Goal: Obtain resource: Download file/media

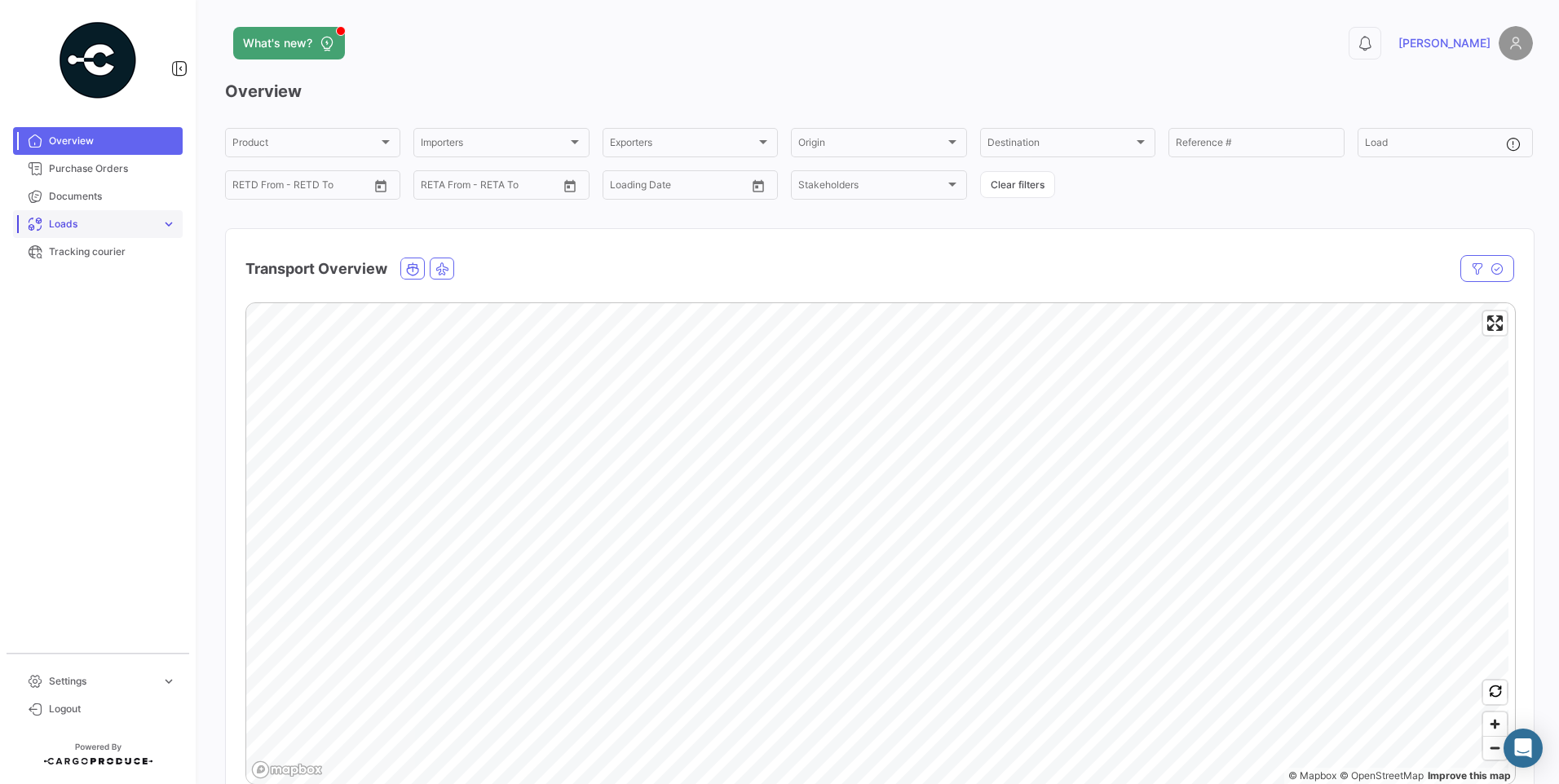
click at [137, 214] on link "Loads expand_more" at bounding box center [97, 224] width 169 height 27
click at [98, 280] on span "Ocean Loads" at bounding box center [73, 286] width 61 height 15
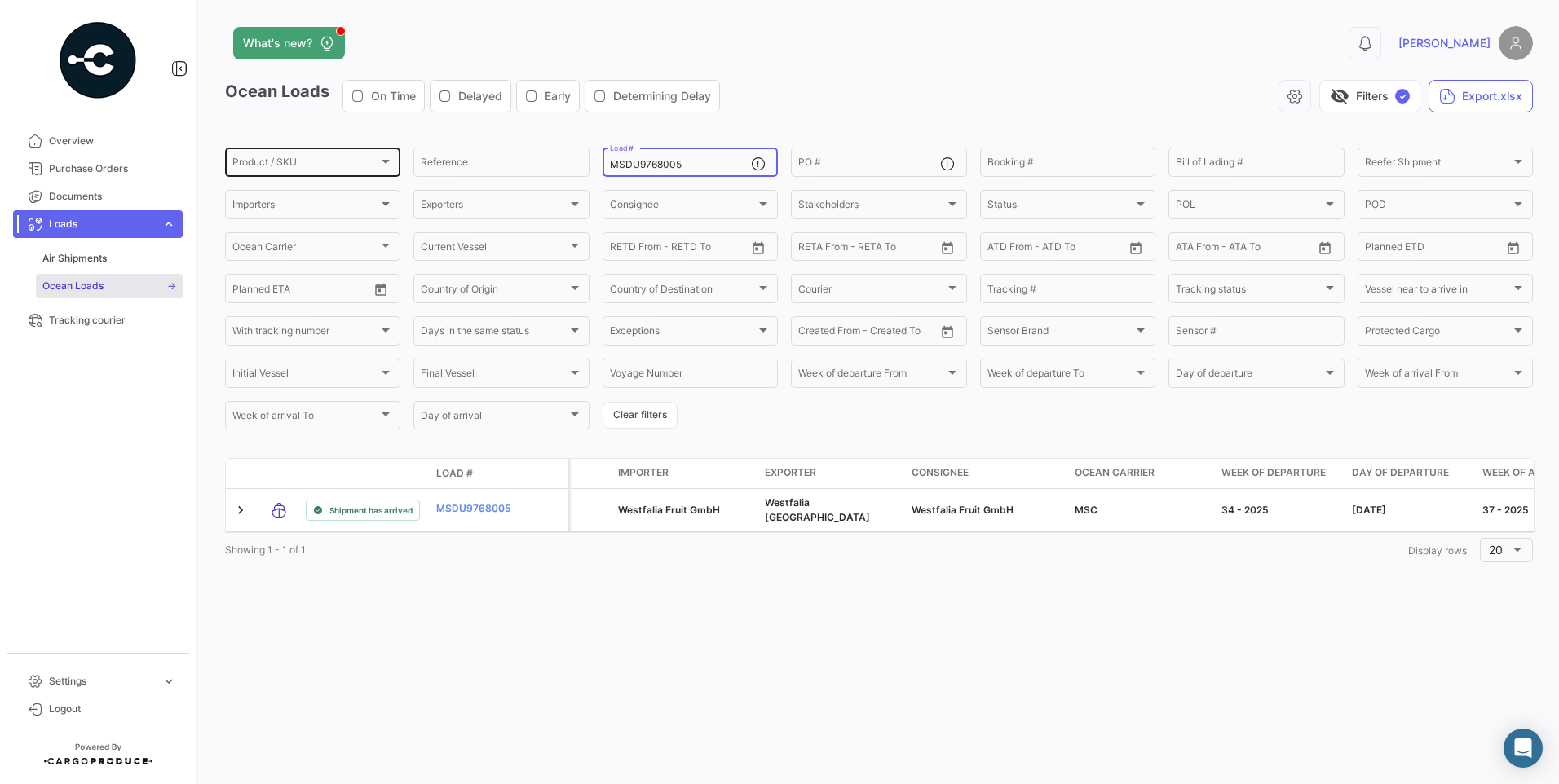
drag, startPoint x: 711, startPoint y: 161, endPoint x: 279, endPoint y: 159, distance: 432.0
click at [0, 0] on div "Product / SKU Product / SKU Reference MSDU9768005 Load # PO # Booking # Bill of…" at bounding box center [0, 0] width 0 height 0
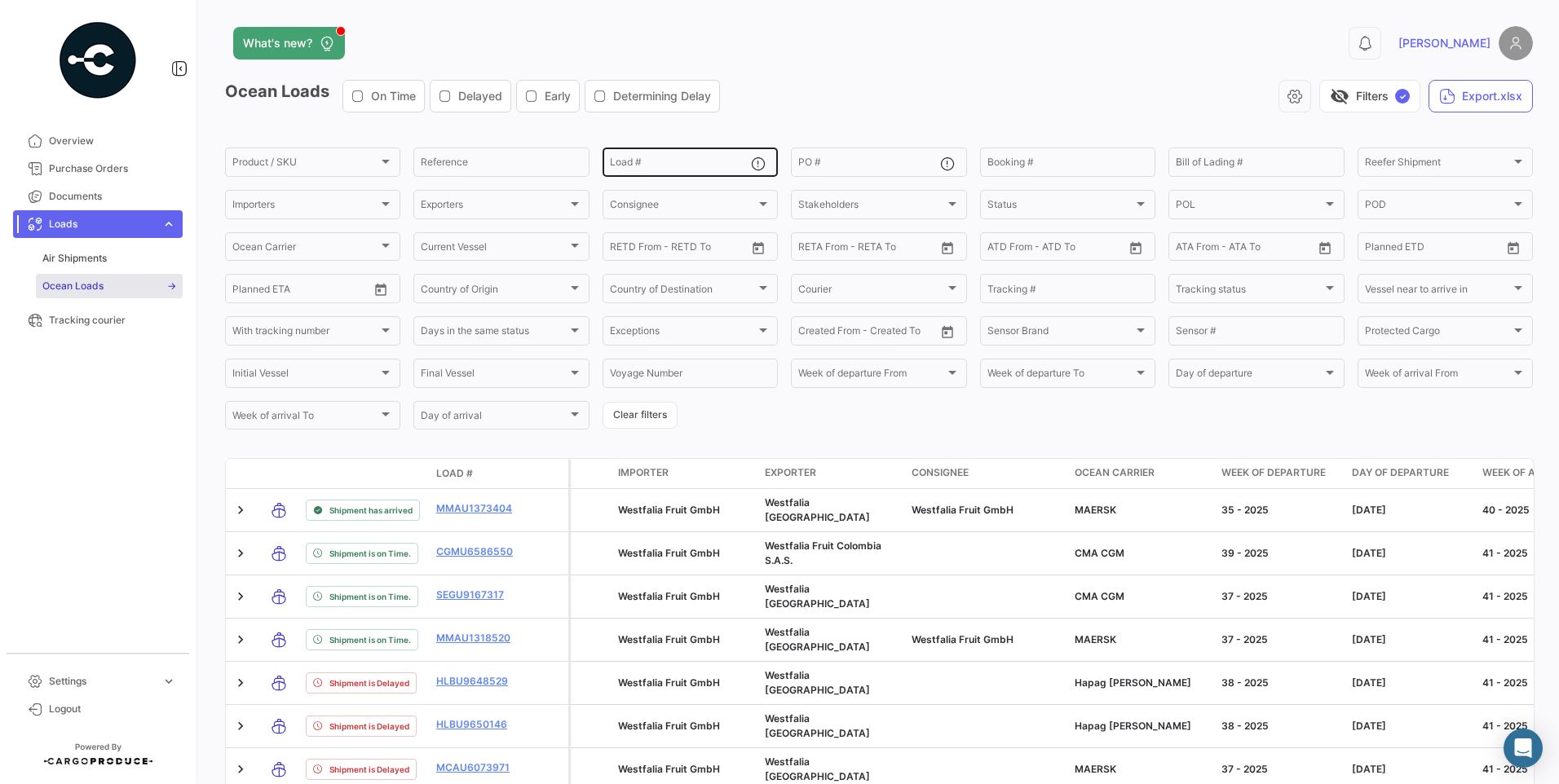
click at [663, 163] on input "Load #" at bounding box center [680, 164] width 141 height 12
paste input "MEDU9675883"
type input "MEDU9675883"
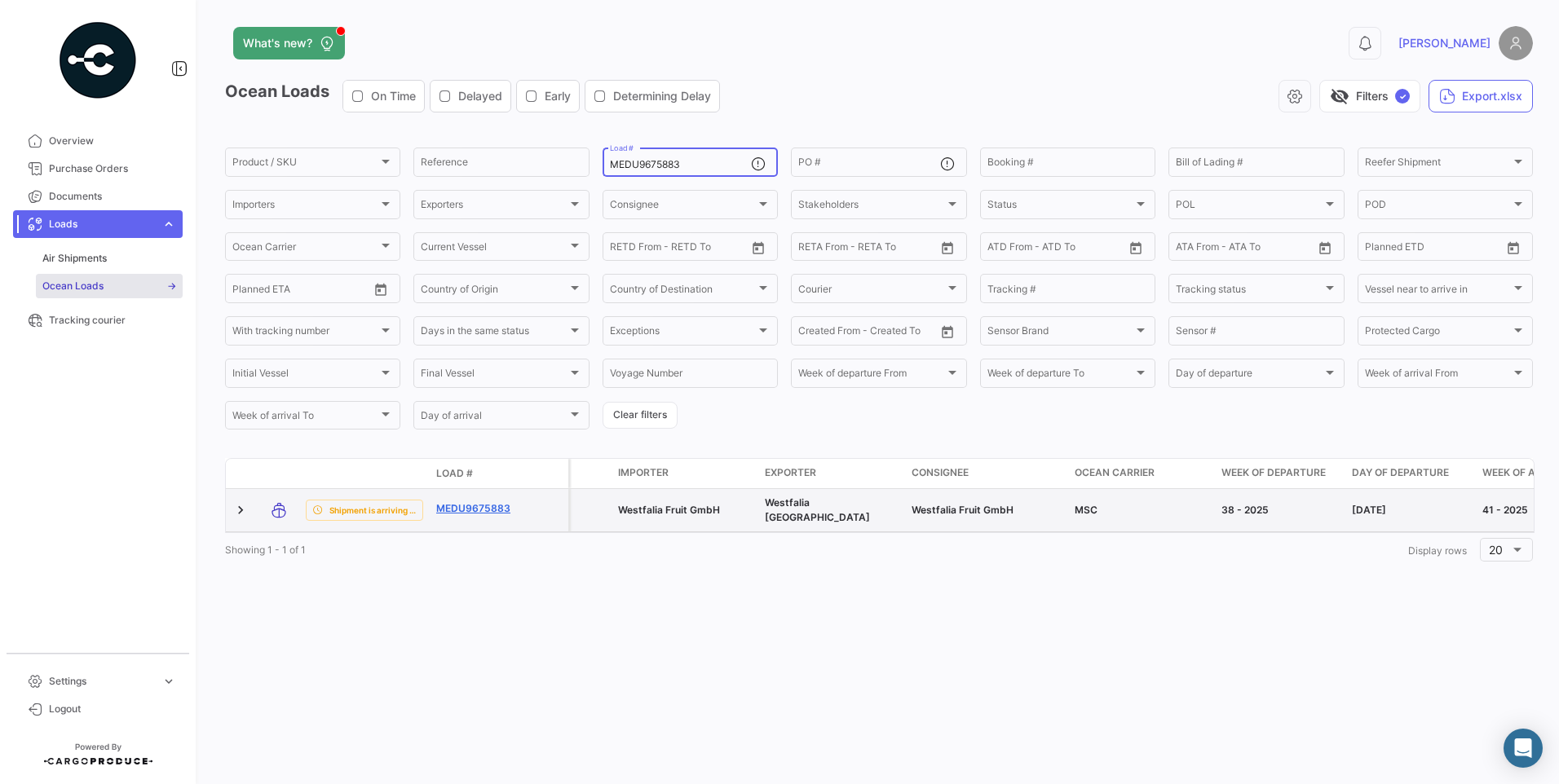
click at [484, 506] on link "MEDU9675883" at bounding box center [478, 508] width 85 height 15
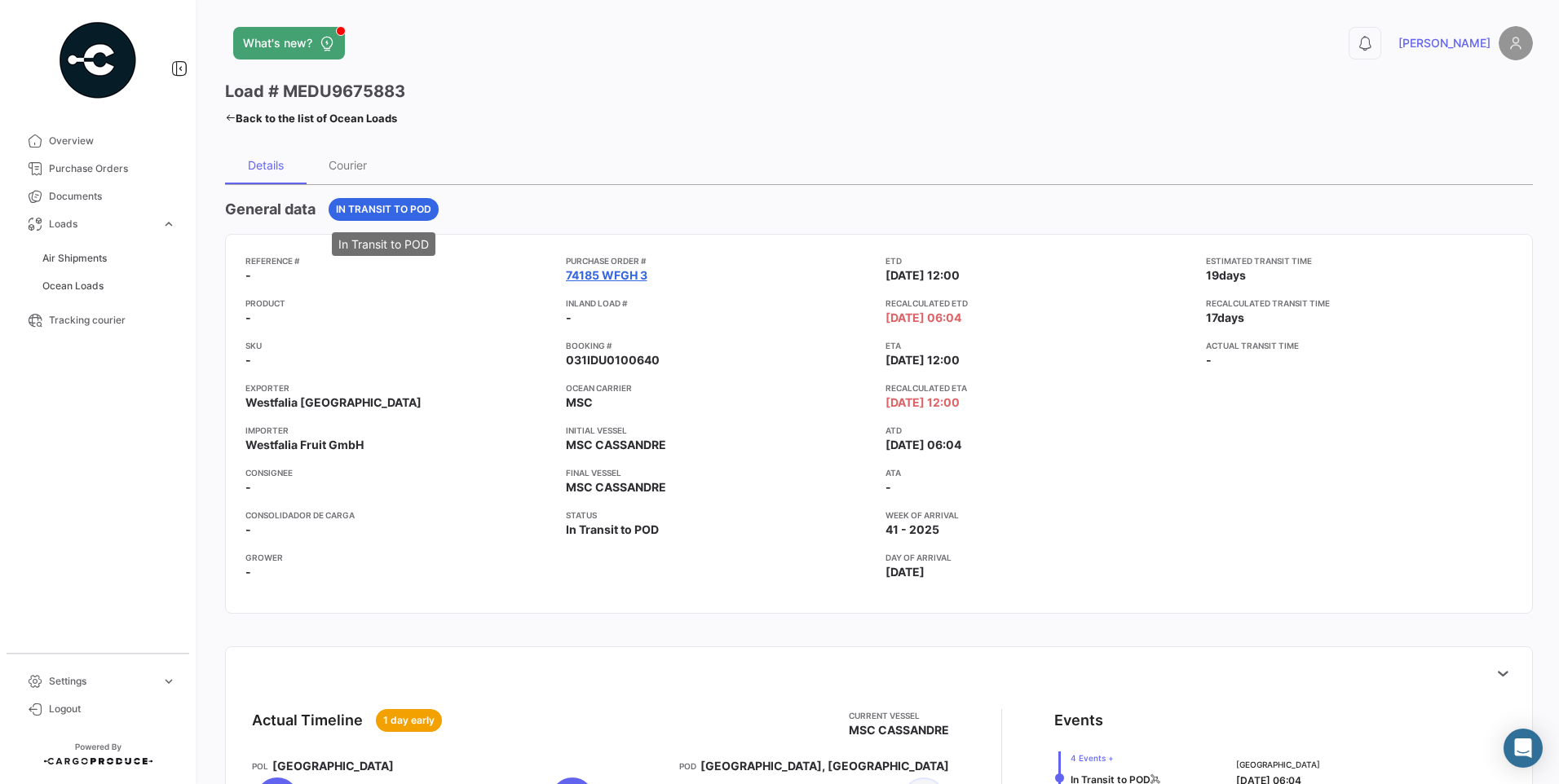
click at [606, 273] on link "74185 WFGH 3" at bounding box center [606, 275] width 82 height 17
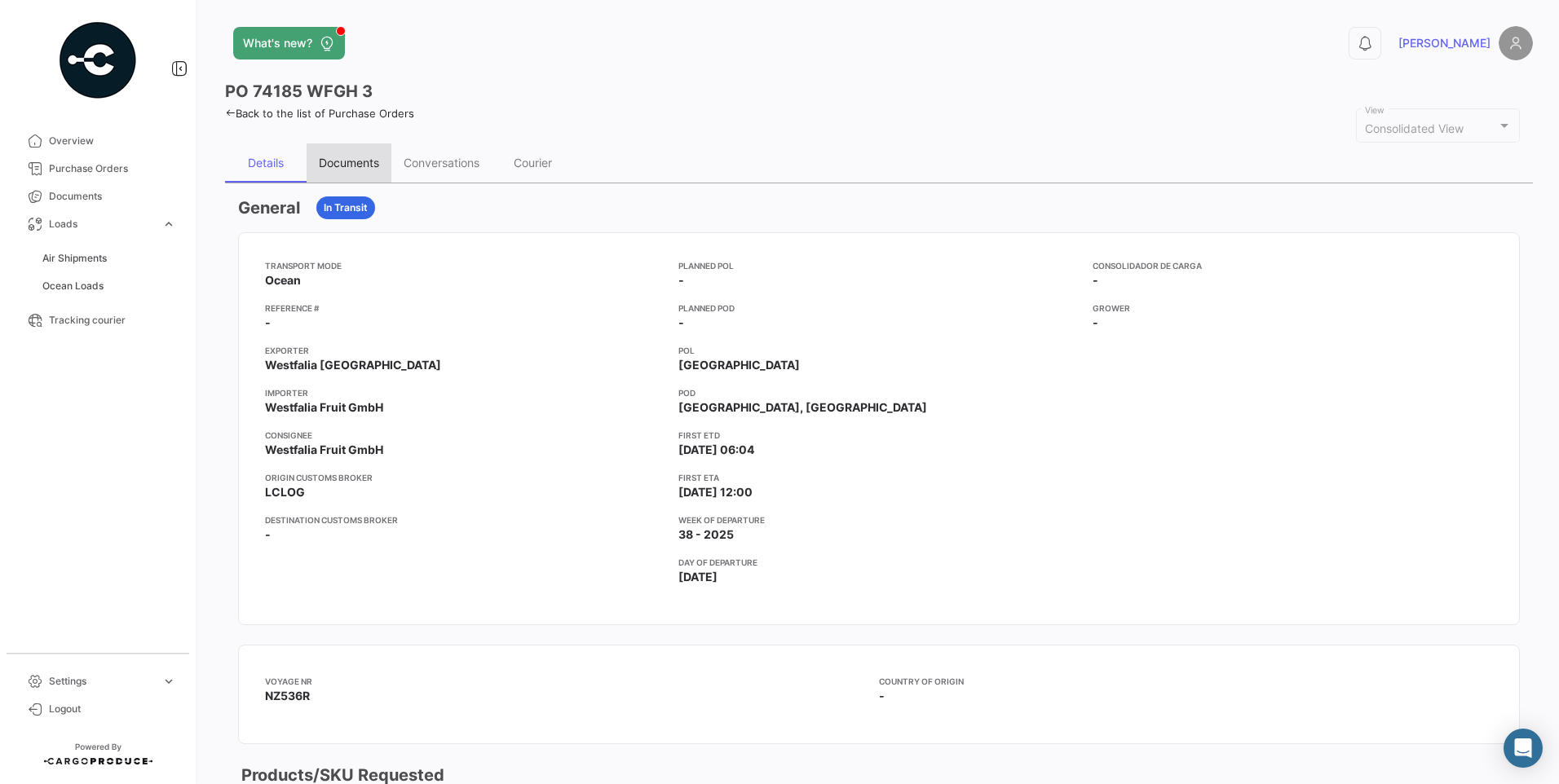
click at [355, 164] on div "Documents" at bounding box center [349, 162] width 60 height 14
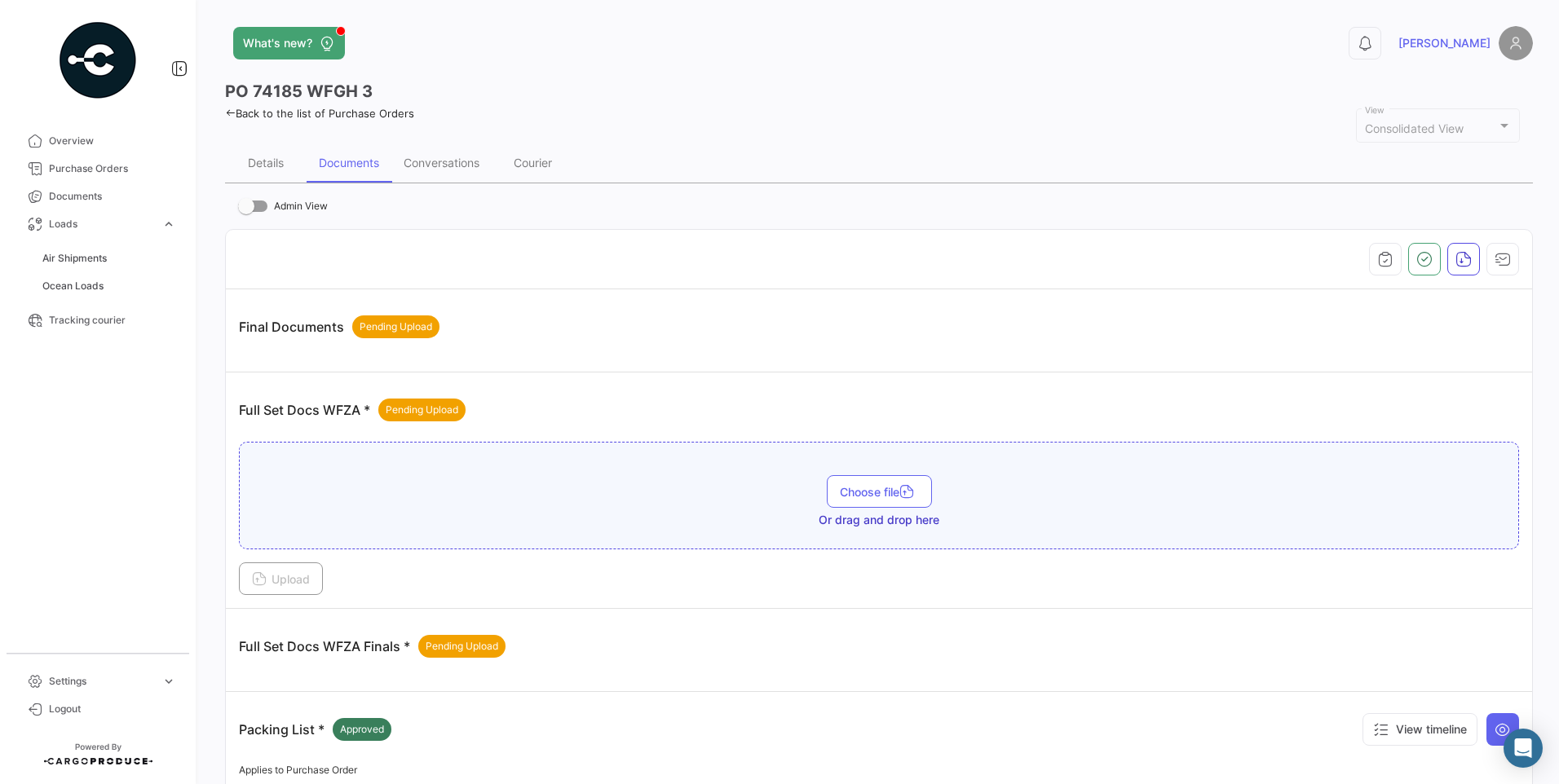
scroll to position [385, 0]
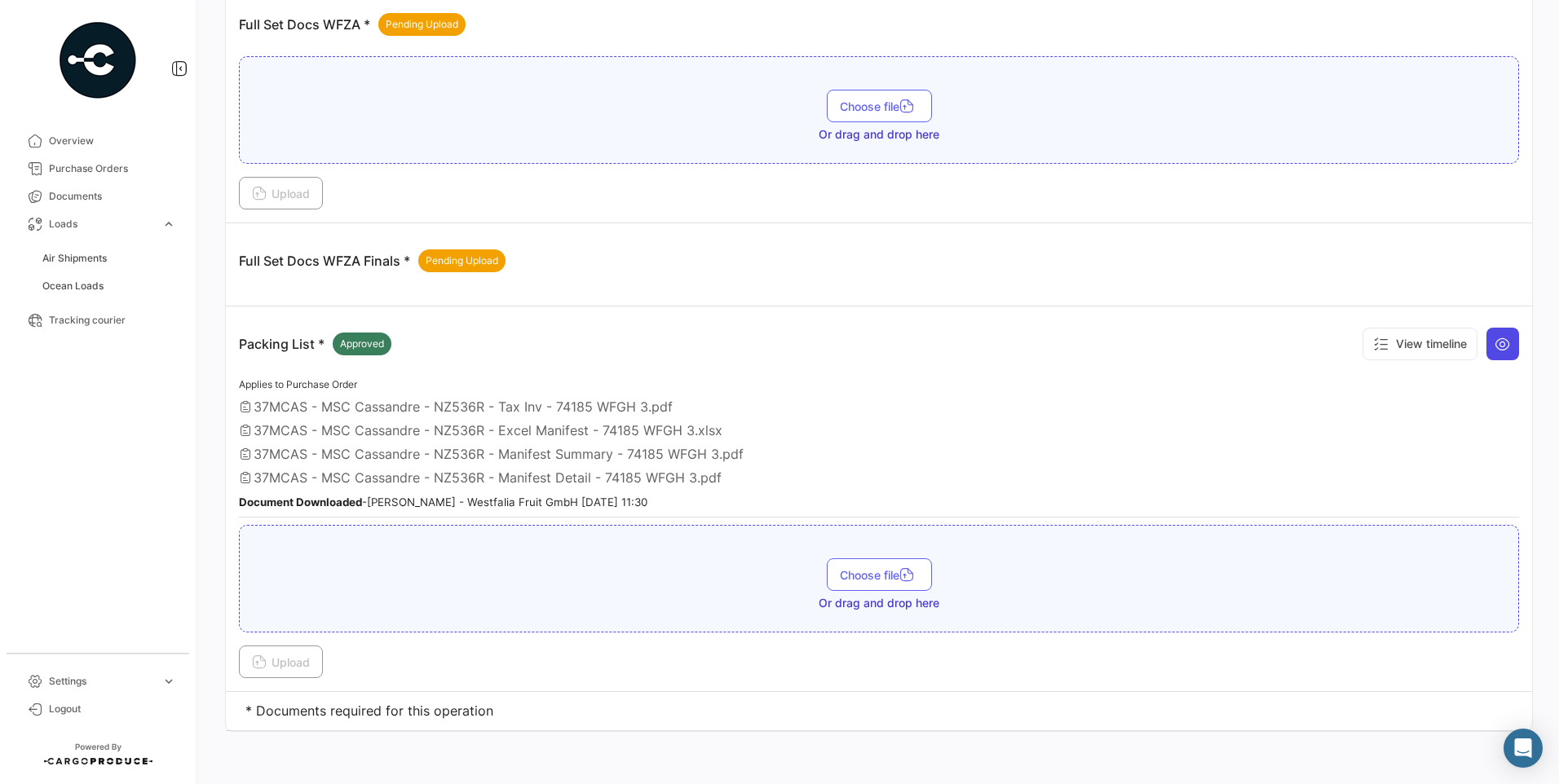
click at [1505, 343] on button at bounding box center [1503, 344] width 33 height 33
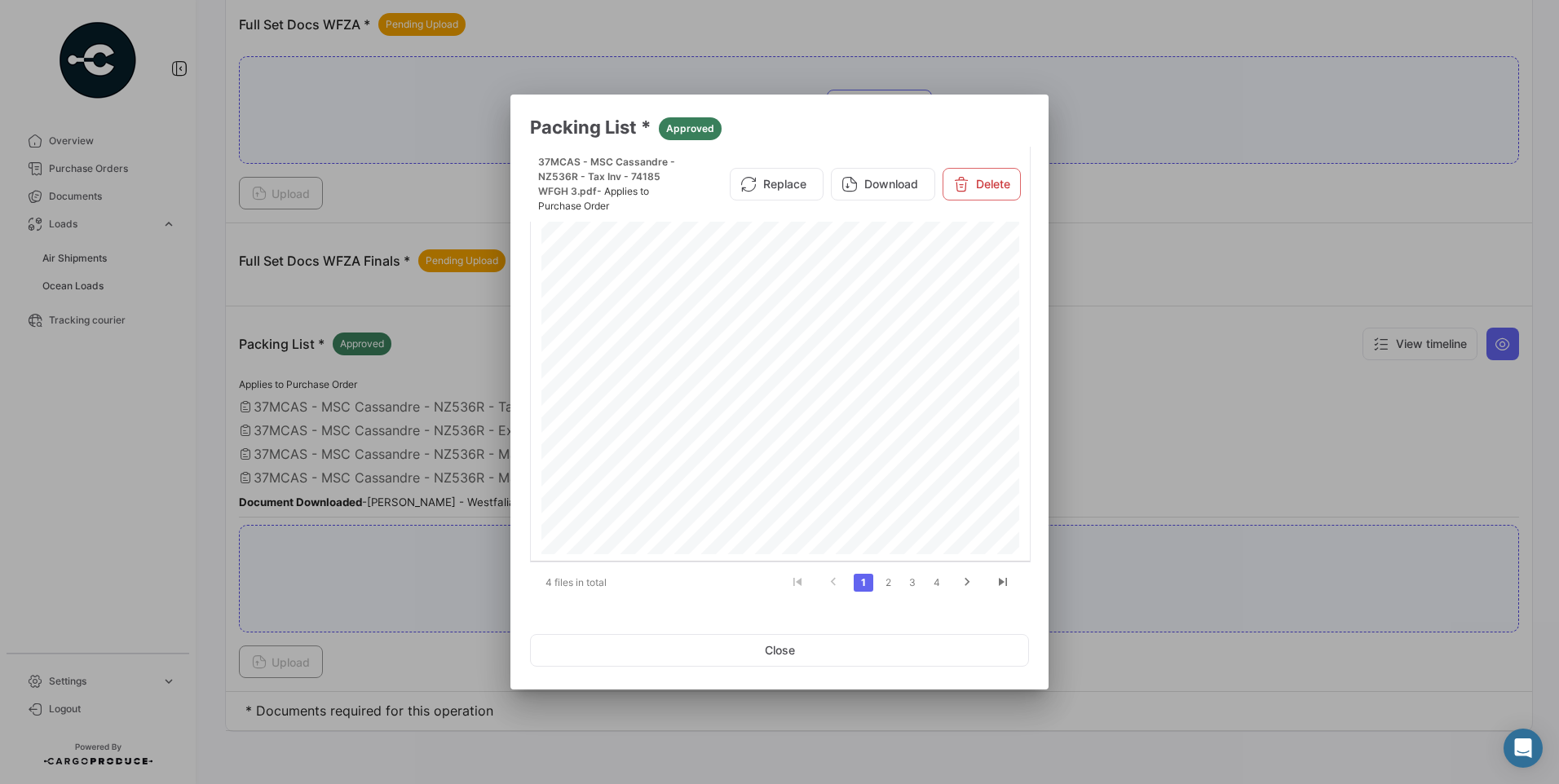
click at [1254, 445] on div at bounding box center [780, 392] width 1559 height 784
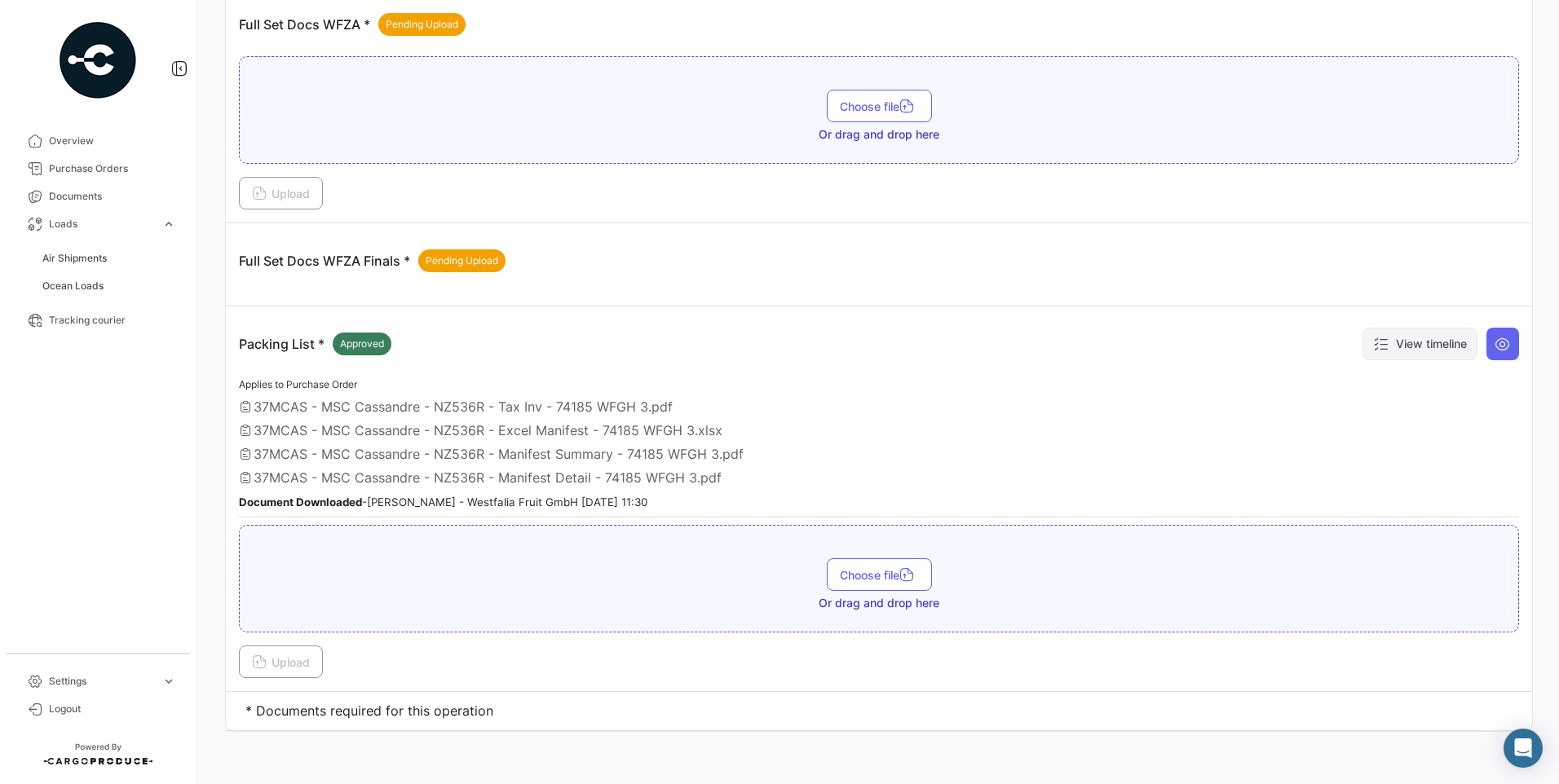
click at [1427, 339] on button "View timeline" at bounding box center [1420, 344] width 115 height 33
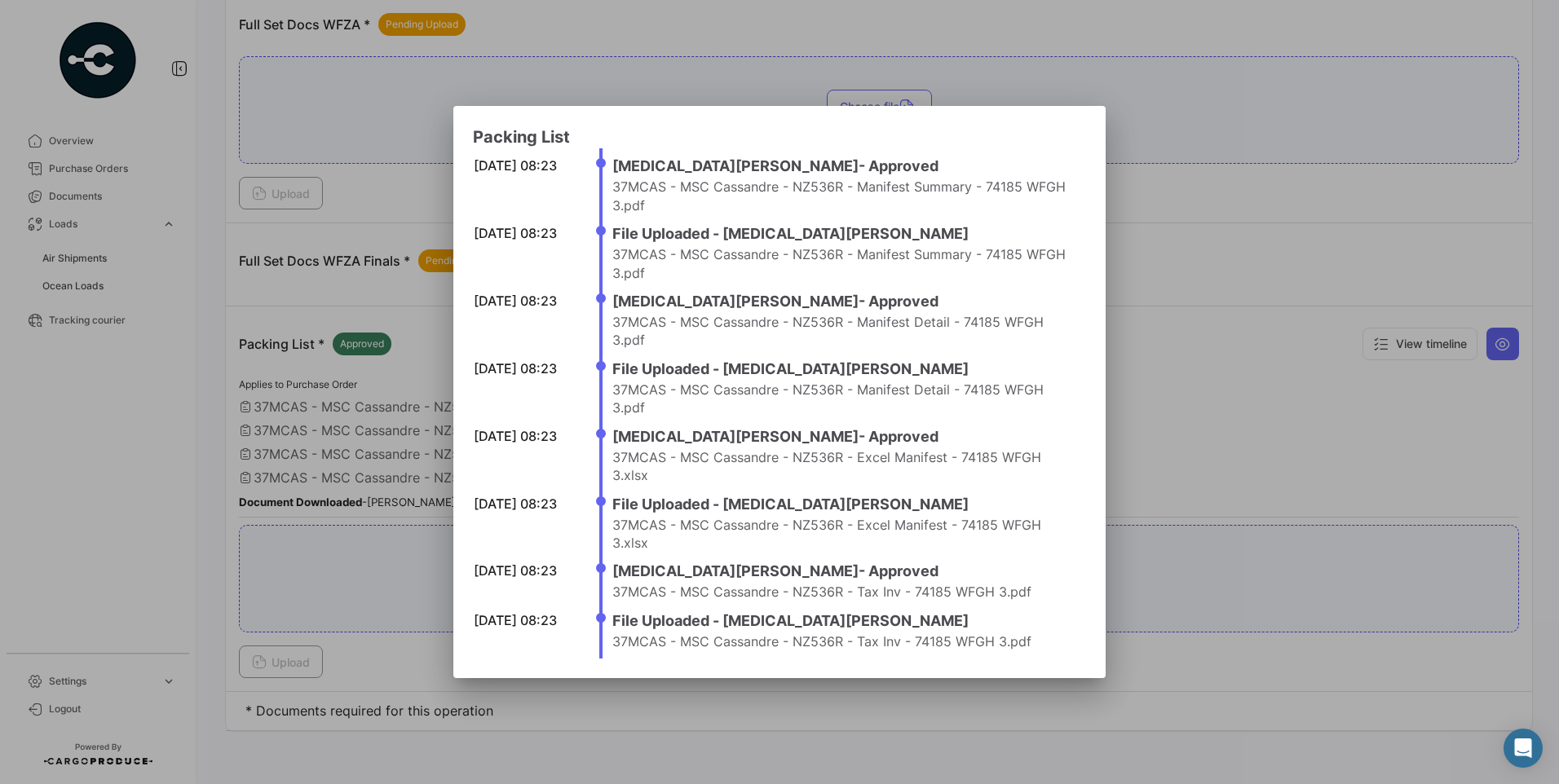
scroll to position [587, 0]
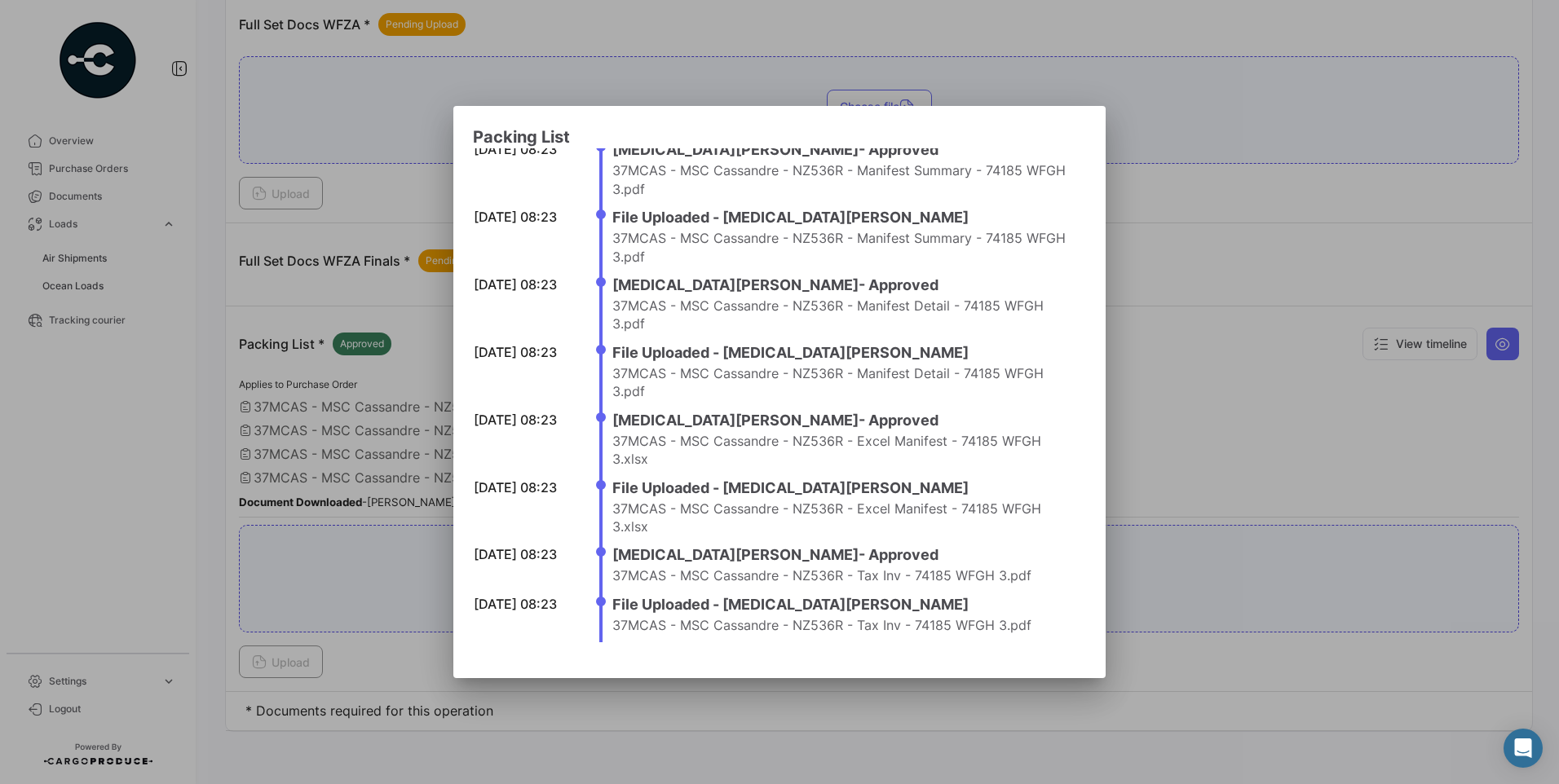
click at [1225, 460] on div at bounding box center [780, 392] width 1559 height 784
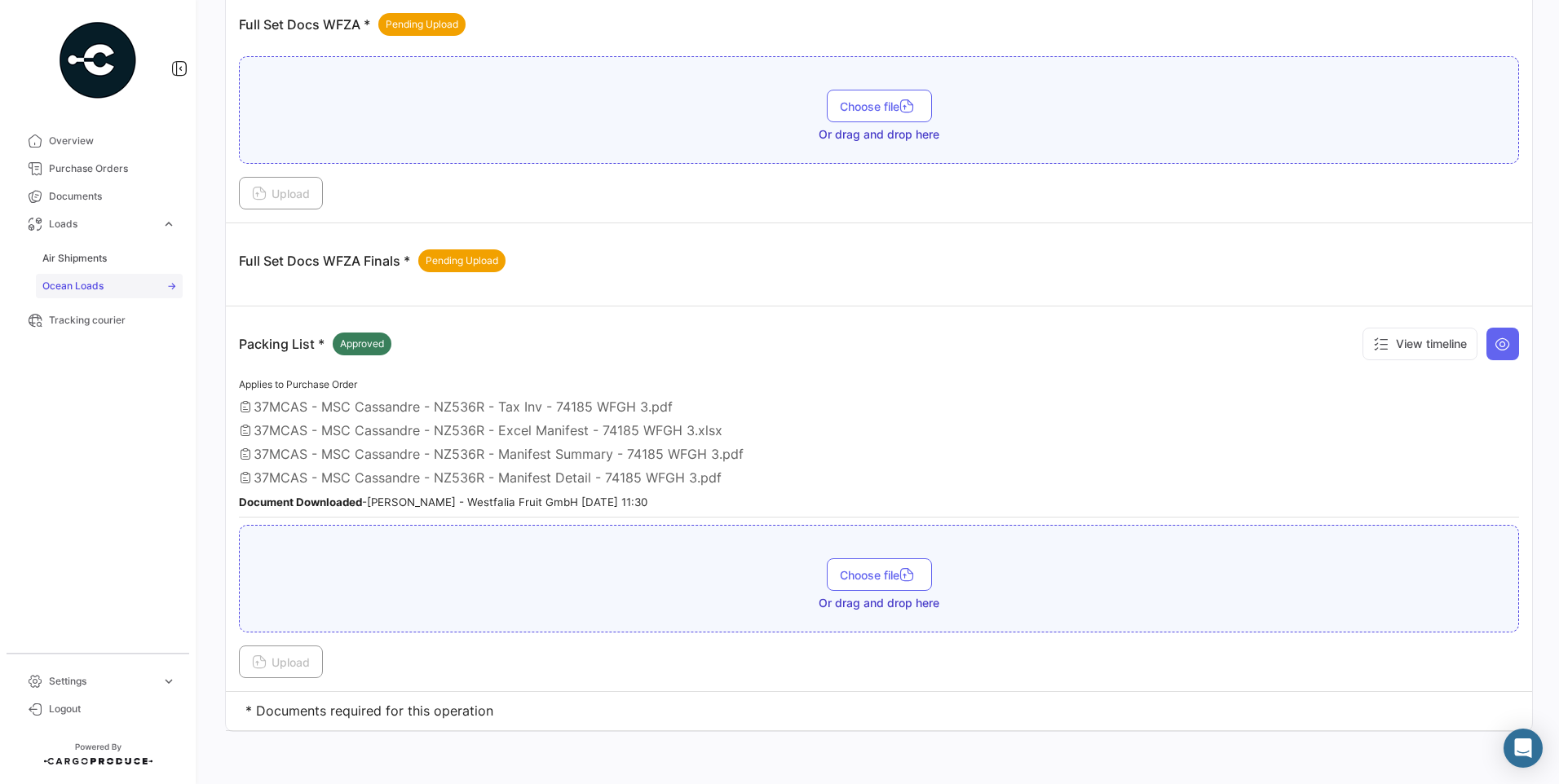
click at [83, 287] on span "Ocean Loads" at bounding box center [73, 286] width 61 height 15
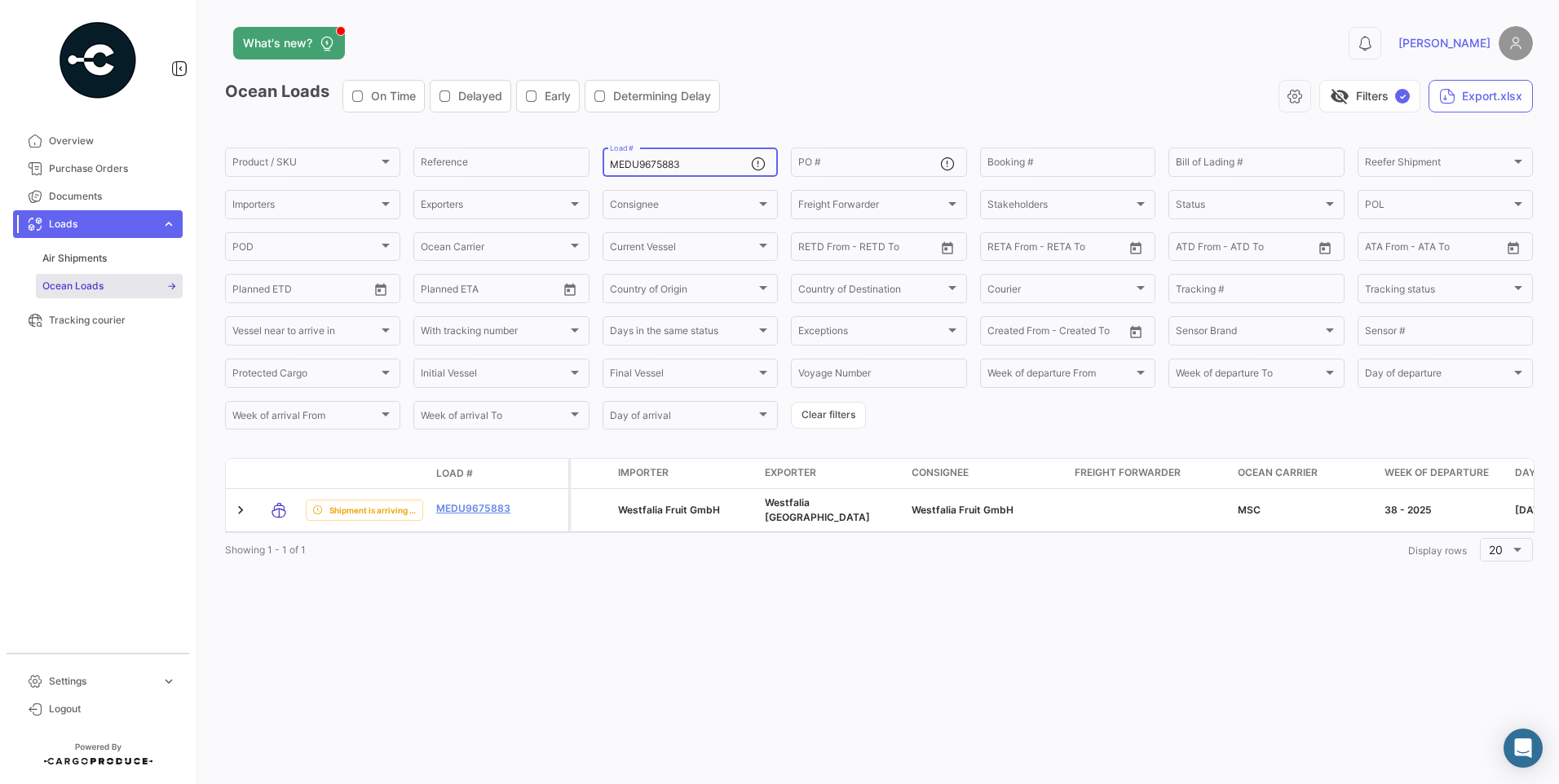
drag, startPoint x: 665, startPoint y: 161, endPoint x: 401, endPoint y: 118, distance: 267.5
click at [401, 118] on app-list-header "Ocean Loads On Time Delayed Early Determining Delay visibility_off Filters ✓ Ex…" at bounding box center [879, 256] width 1308 height 352
paste input "86297"
type input "MEDU9686297"
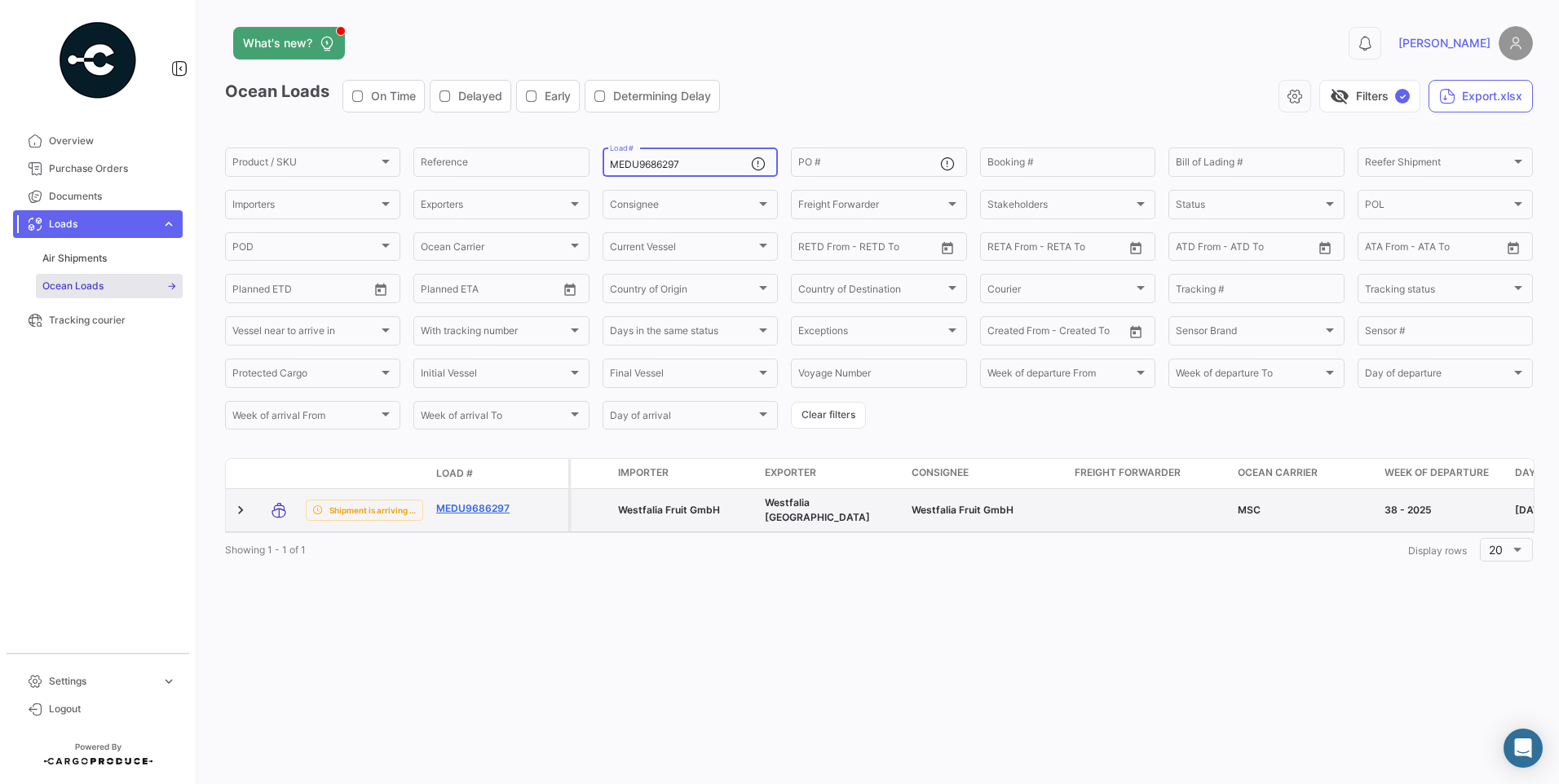
click at [471, 506] on link "MEDU9686297" at bounding box center [478, 508] width 85 height 15
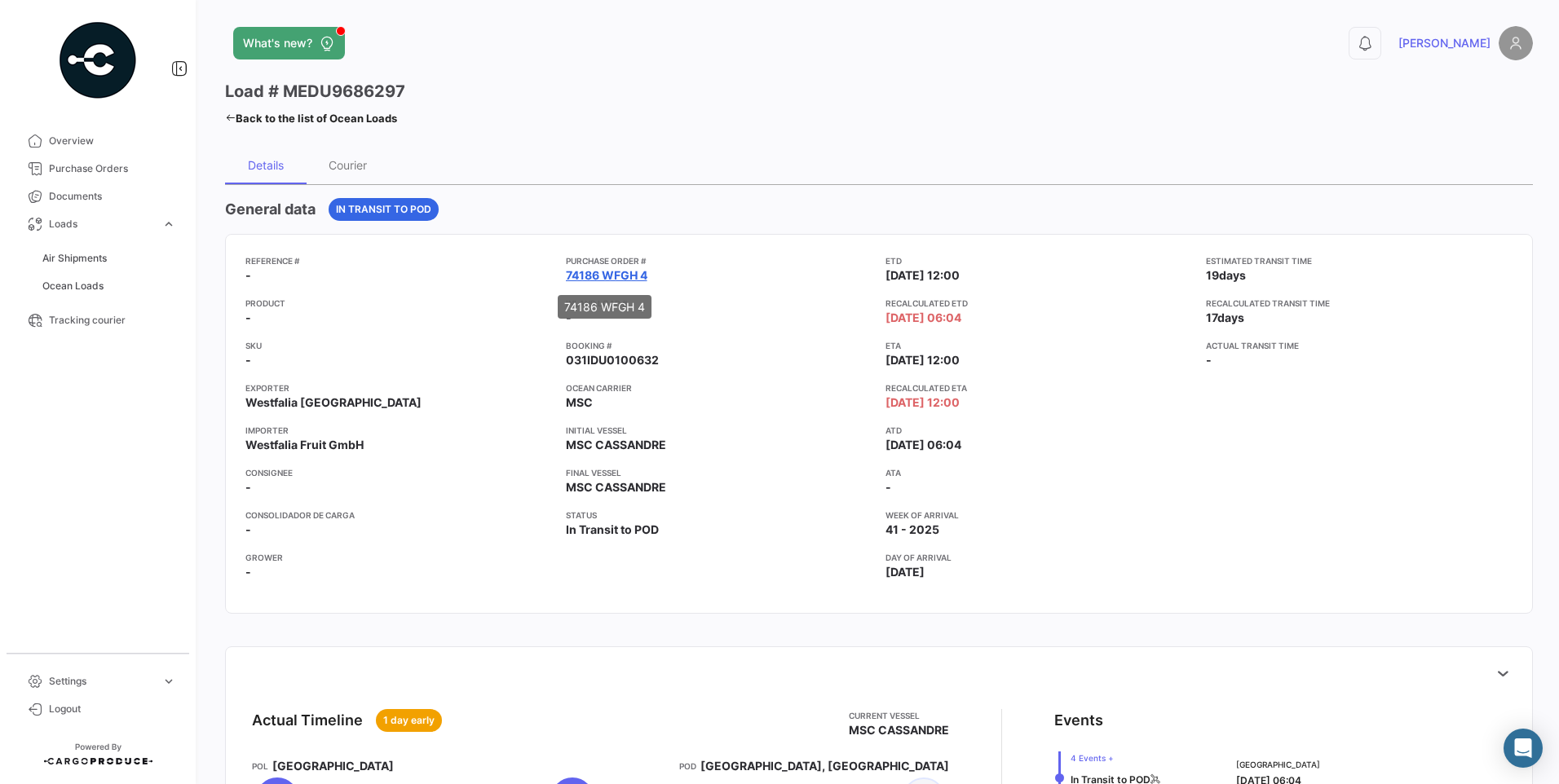
click at [611, 275] on link "74186 WFGH 4" at bounding box center [606, 275] width 82 height 17
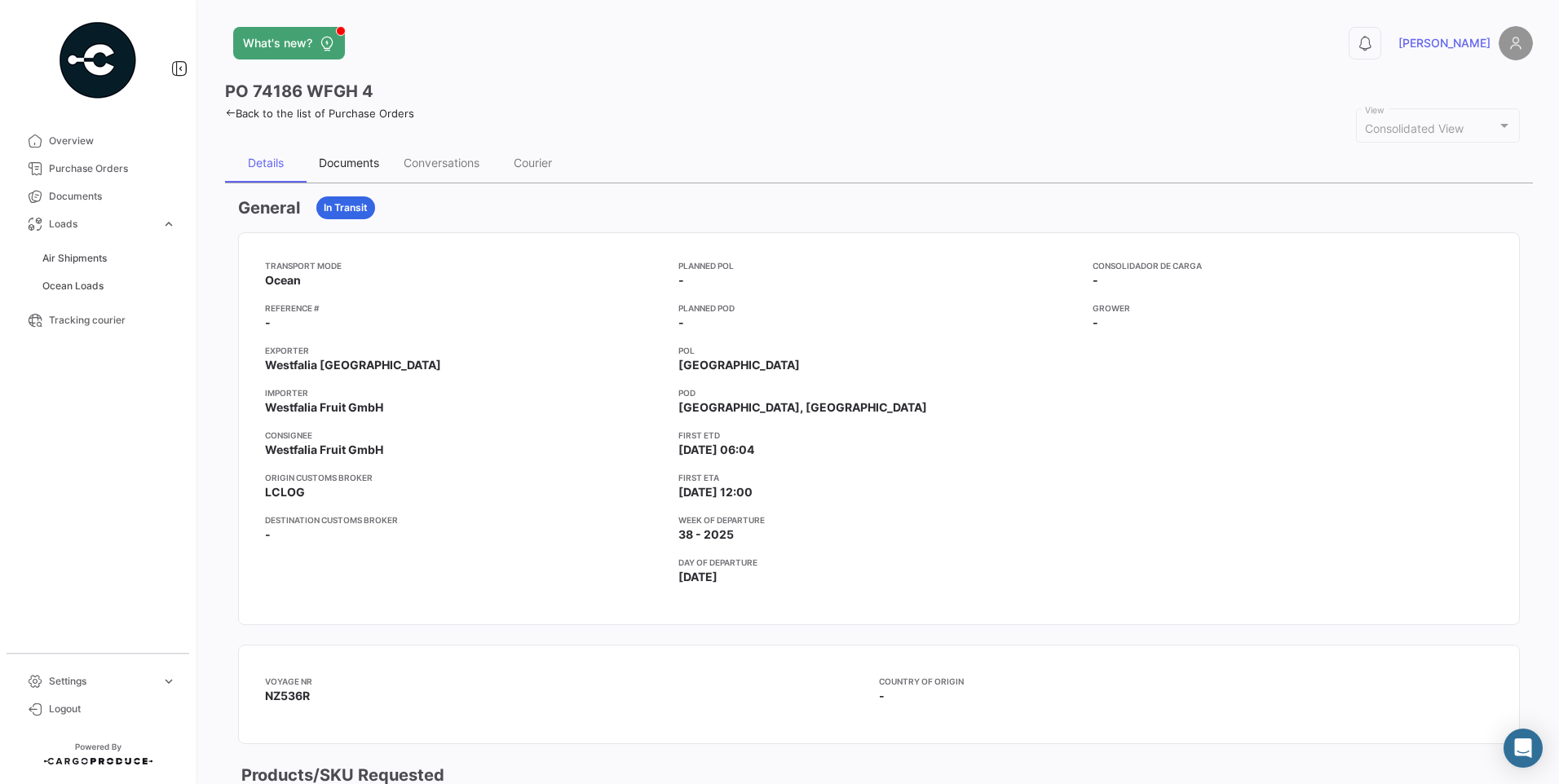
click at [365, 168] on div "Documents" at bounding box center [349, 162] width 60 height 14
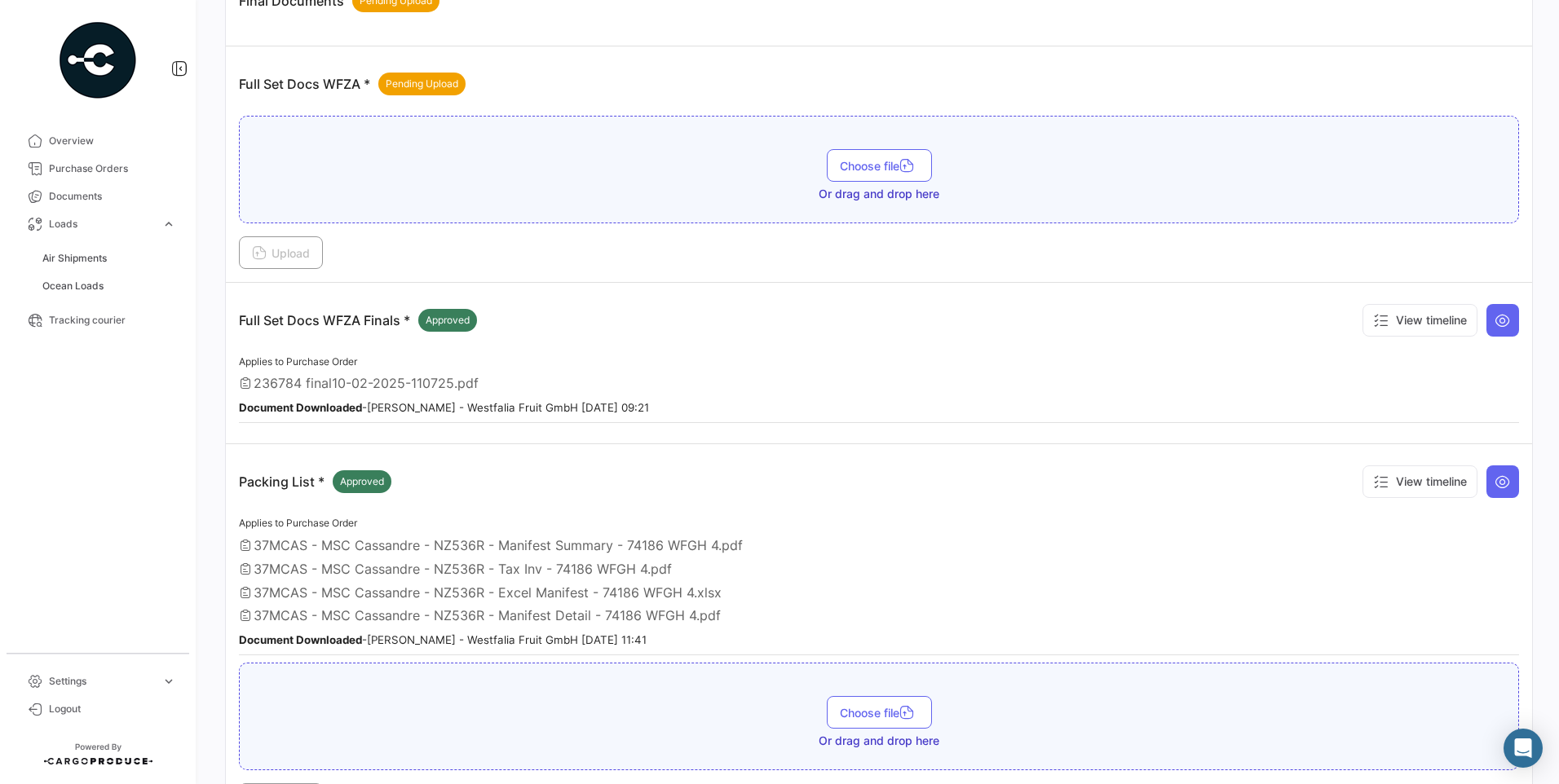
scroll to position [408, 0]
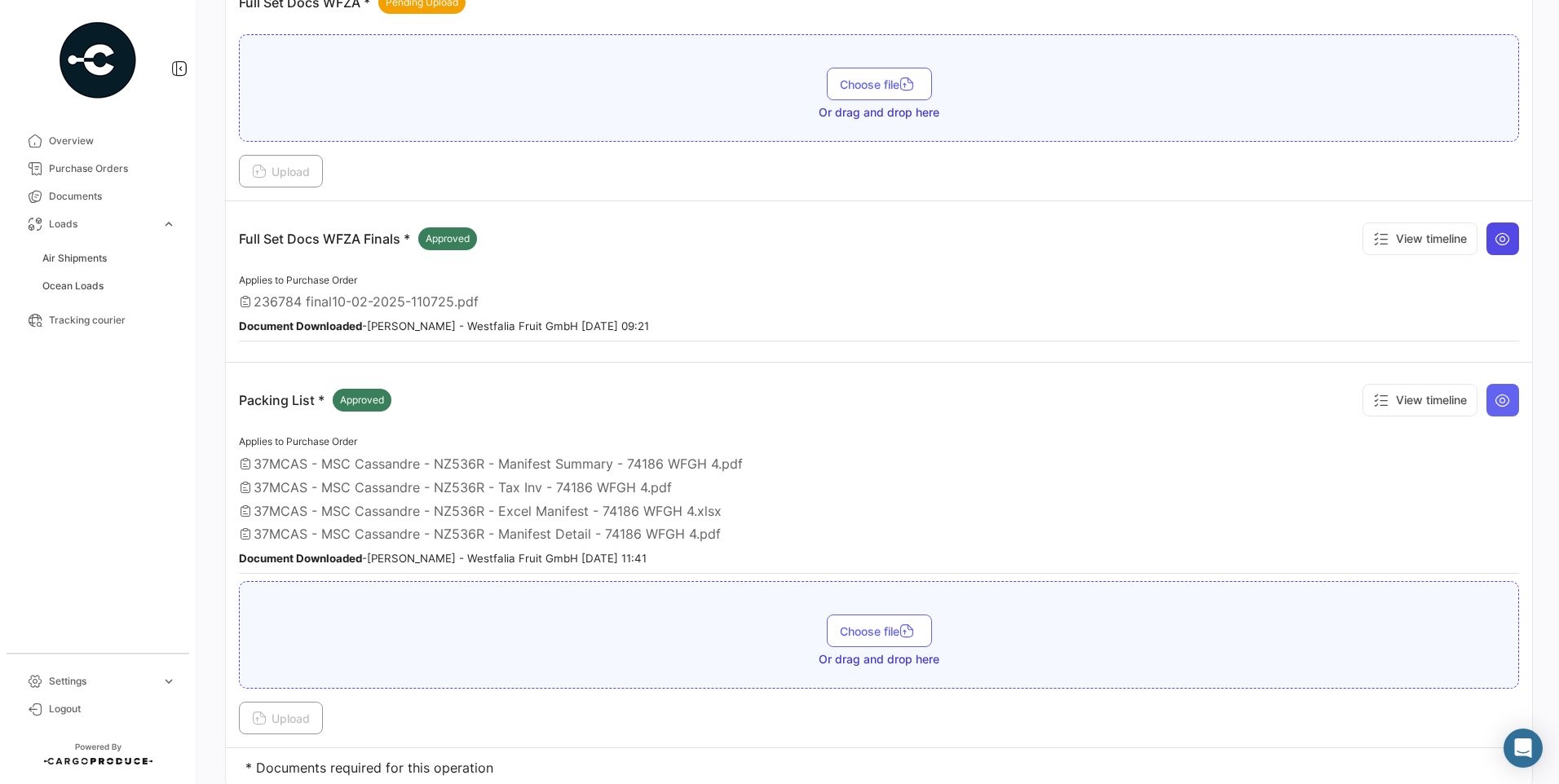
click at [1499, 252] on button at bounding box center [1503, 239] width 33 height 33
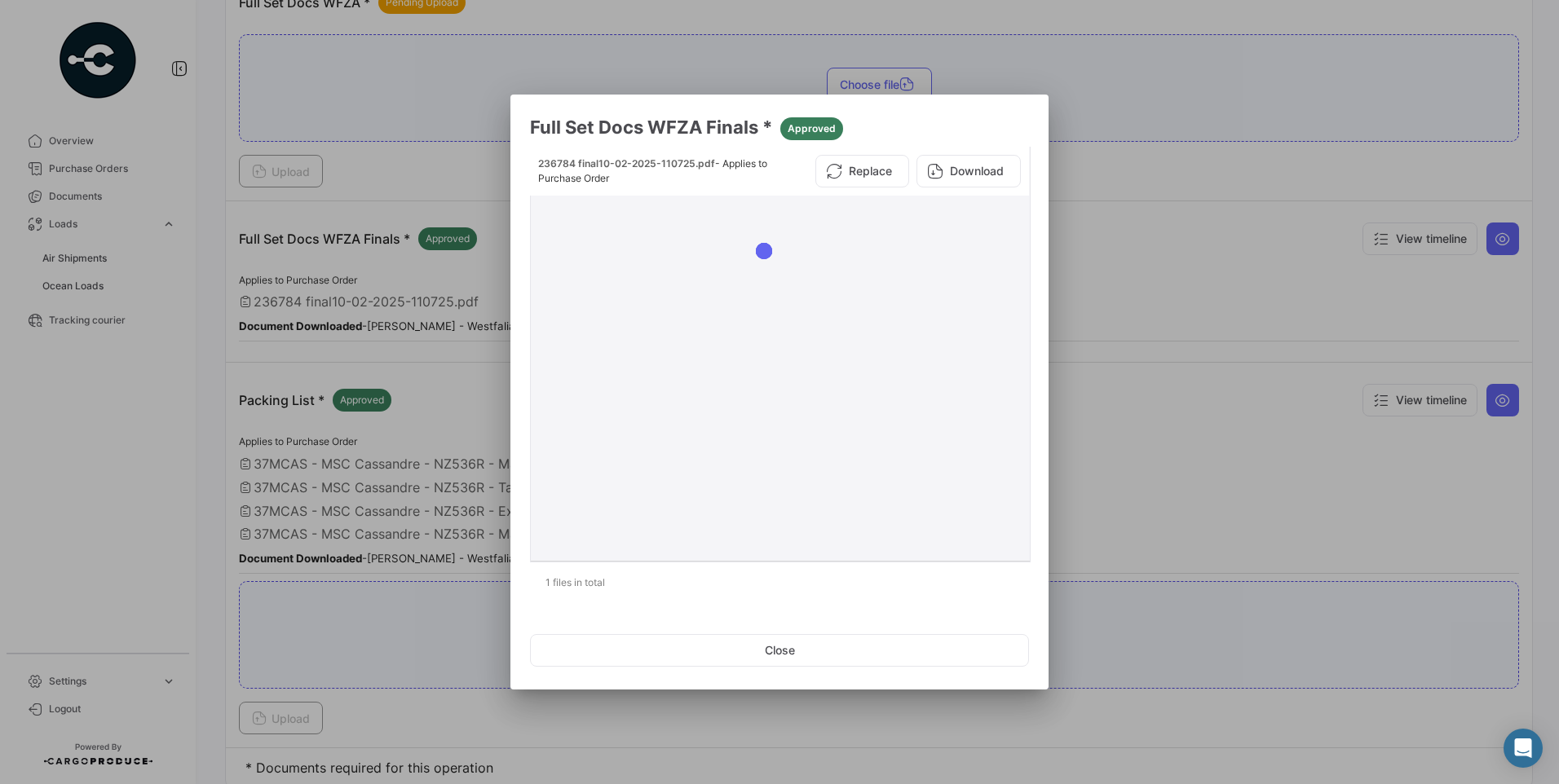
click at [971, 175] on button "Download" at bounding box center [968, 171] width 104 height 33
